Goal: Find specific page/section: Find specific page/section

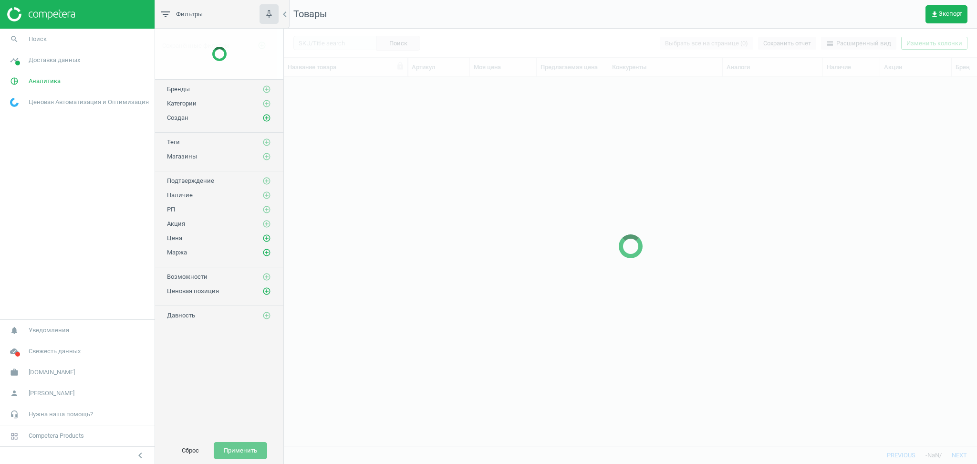
scroll to position [350, 683]
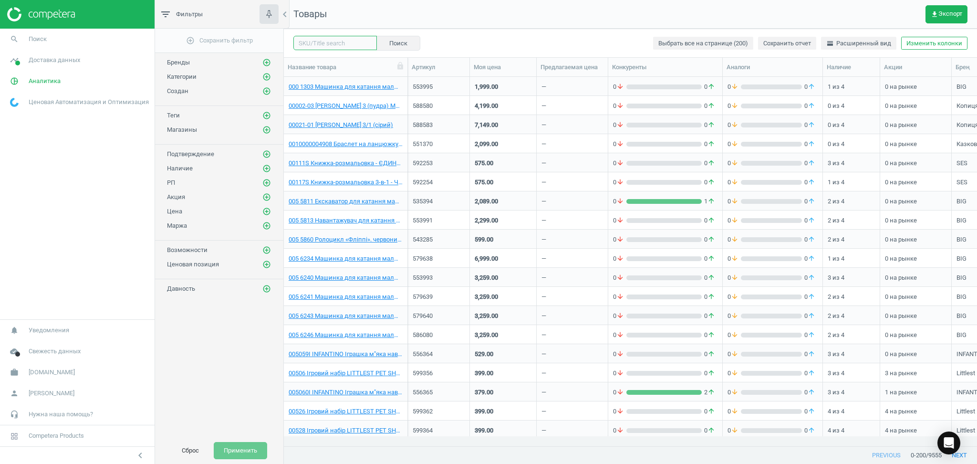
click at [334, 43] on input "text" at bounding box center [334, 43] width 83 height 14
paste input "603796"
type input "603796"
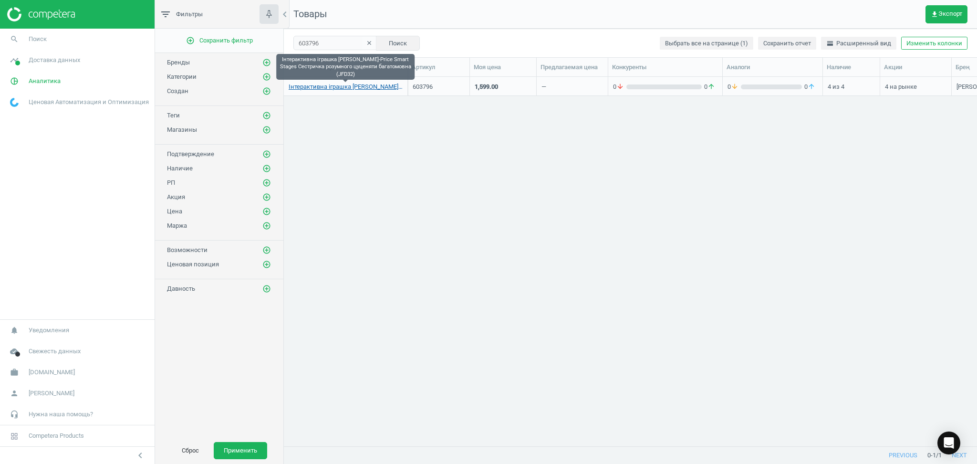
click at [355, 88] on link "Інтерактивна іграшка [PERSON_NAME]-Price Smart Stages Сестричка розумного цуцен…" at bounding box center [346, 87] width 114 height 9
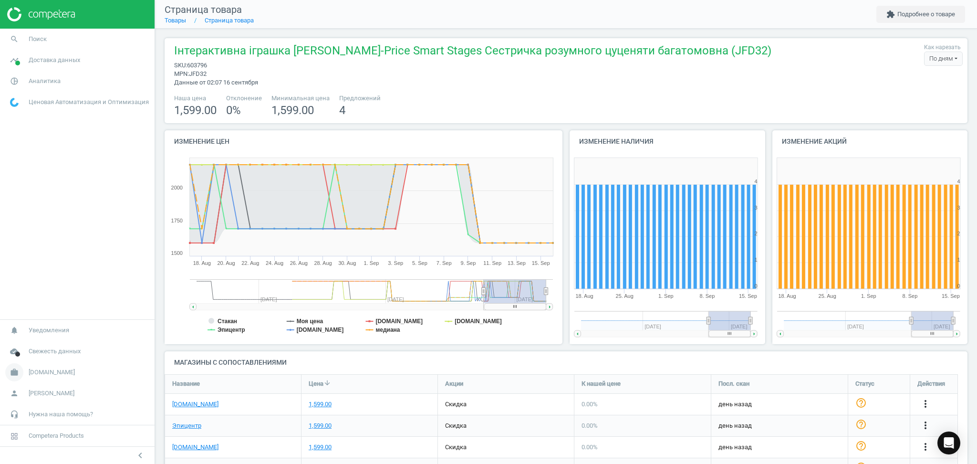
click at [34, 374] on span "[DOMAIN_NAME]" at bounding box center [52, 372] width 46 height 9
click at [32, 357] on span "Настройки кампании" at bounding box center [38, 358] width 56 height 8
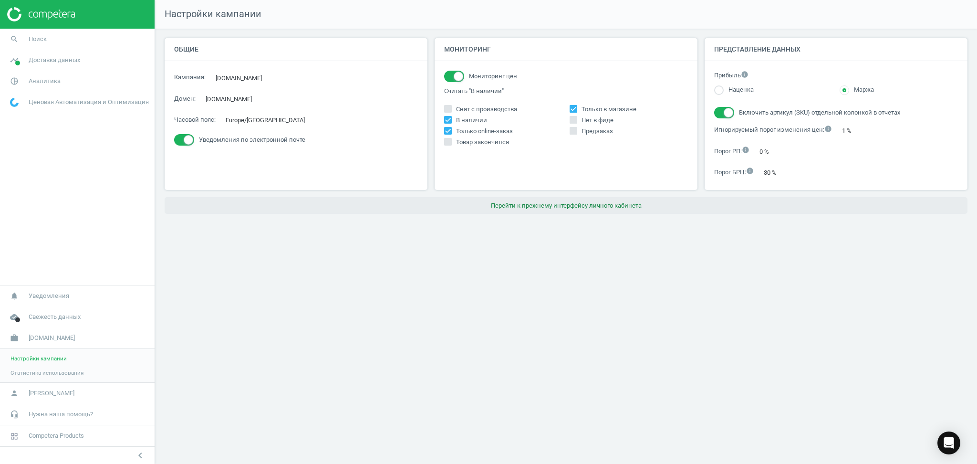
click at [582, 207] on button "Перейти к прежнему интерфейсу личного кабинета" at bounding box center [566, 205] width 803 height 17
